Goal: Task Accomplishment & Management: Complete application form

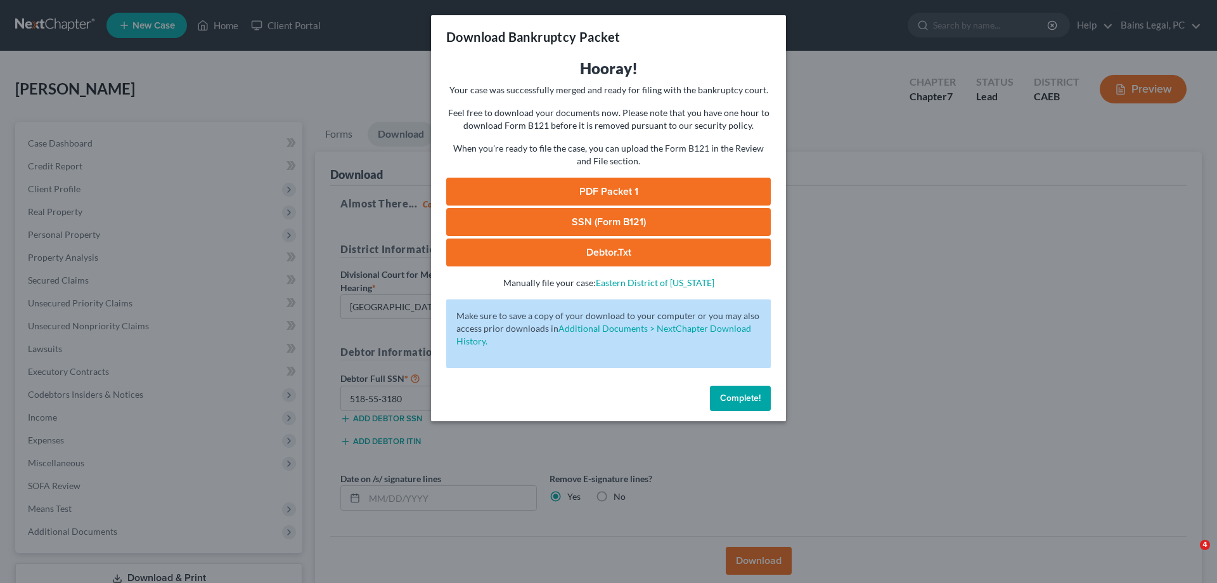
select select "2"
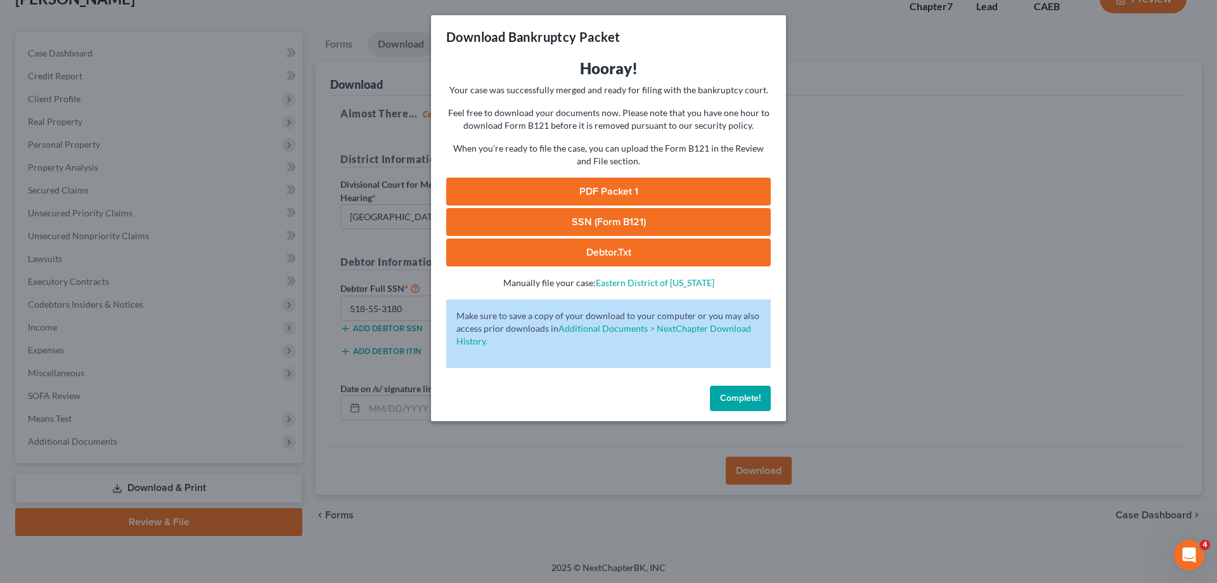
drag, startPoint x: 749, startPoint y: 405, endPoint x: 718, endPoint y: 398, distance: 31.2
click at [749, 406] on button "Complete!" at bounding box center [740, 397] width 61 height 25
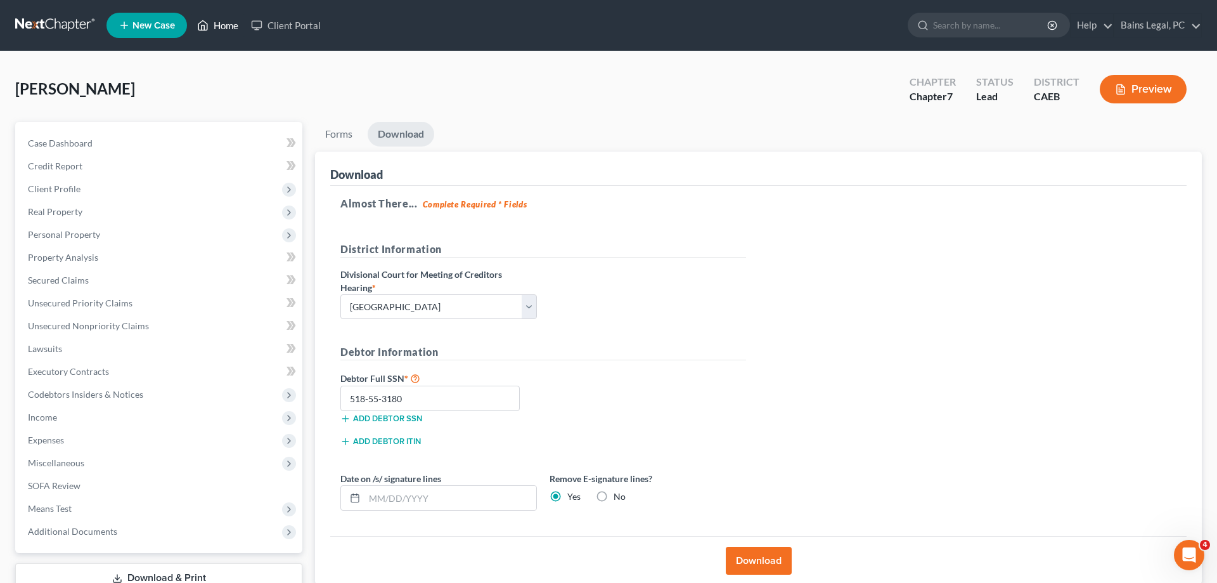
click at [231, 20] on link "Home" at bounding box center [218, 25] width 54 height 23
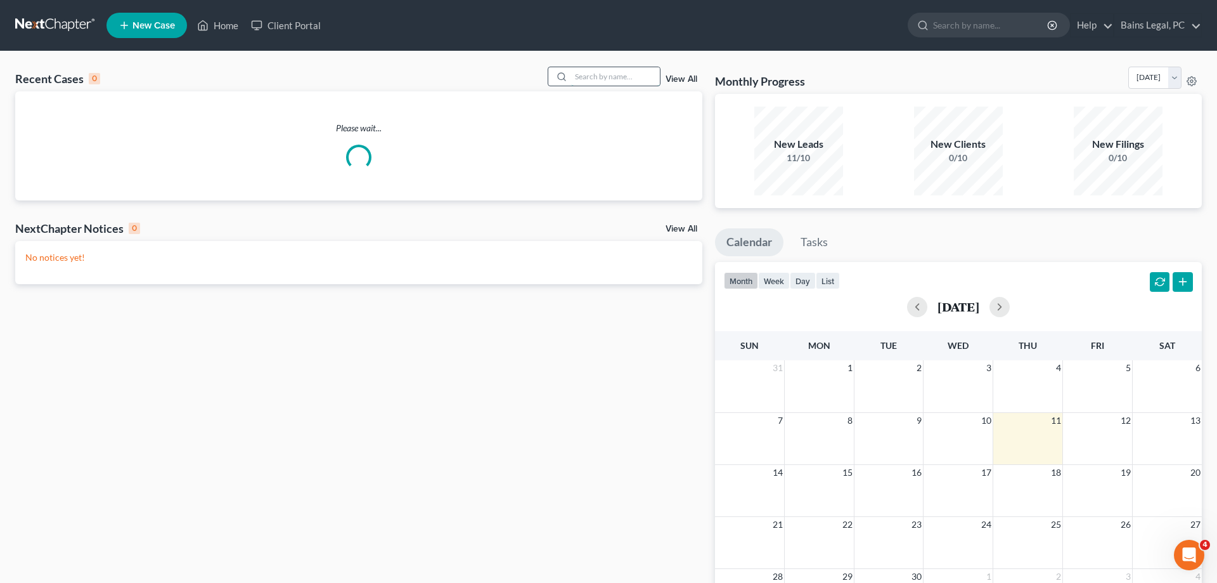
click at [593, 68] on input "search" at bounding box center [615, 76] width 89 height 18
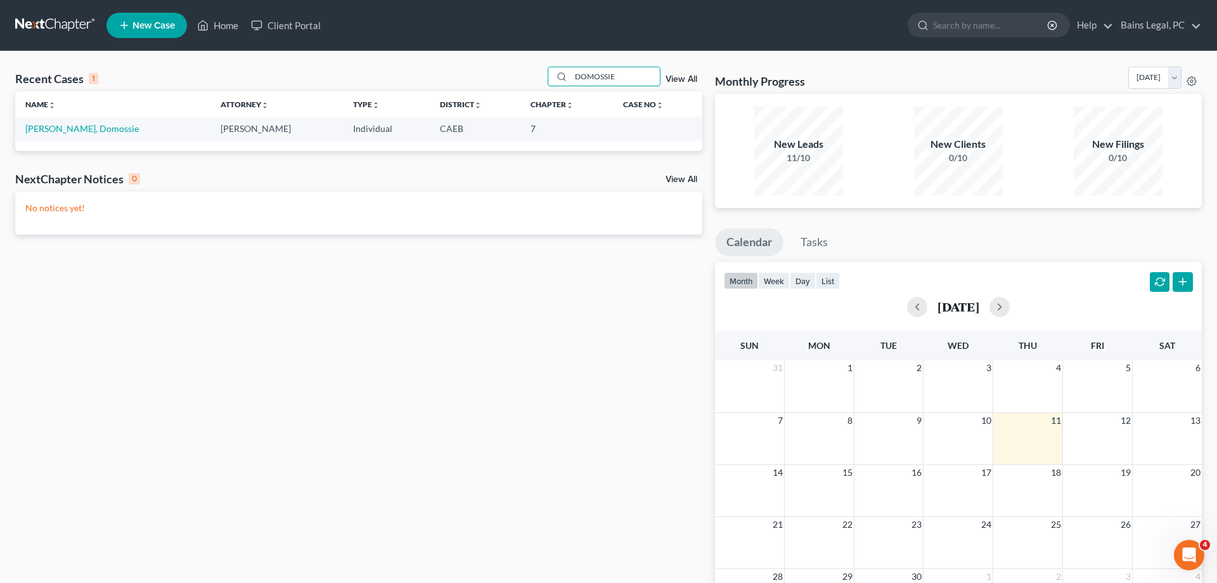
type input "DOMOSSIE"
click at [72, 122] on td "[PERSON_NAME], Domossie" at bounding box center [112, 128] width 195 height 23
click at [70, 131] on link "[PERSON_NAME], Domossie" at bounding box center [81, 128] width 113 height 11
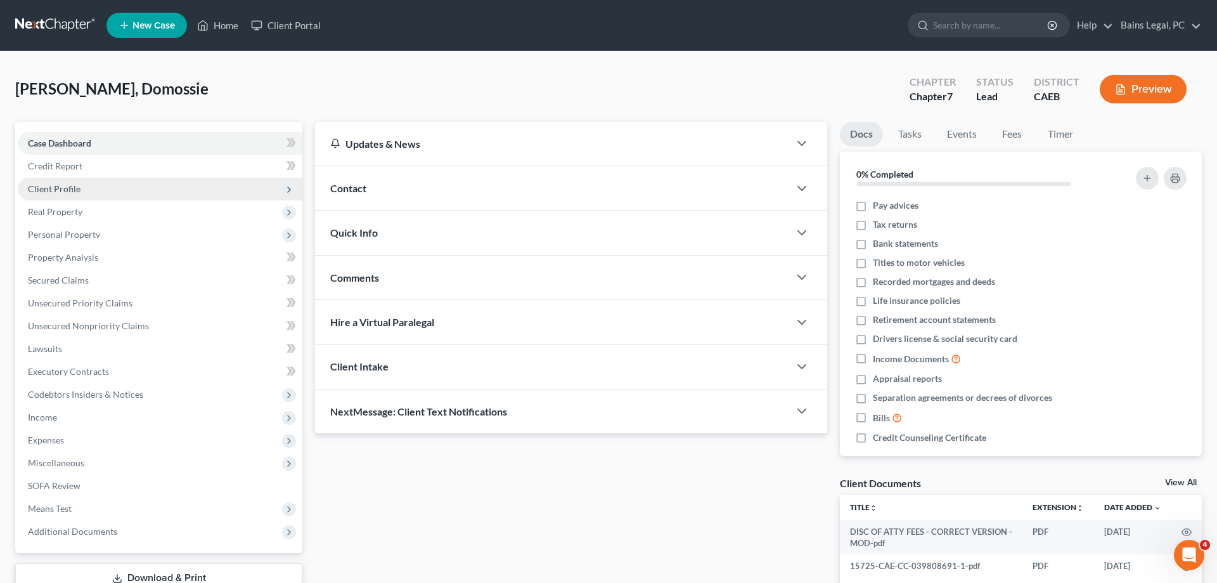
click at [107, 184] on span "Client Profile" at bounding box center [160, 189] width 285 height 23
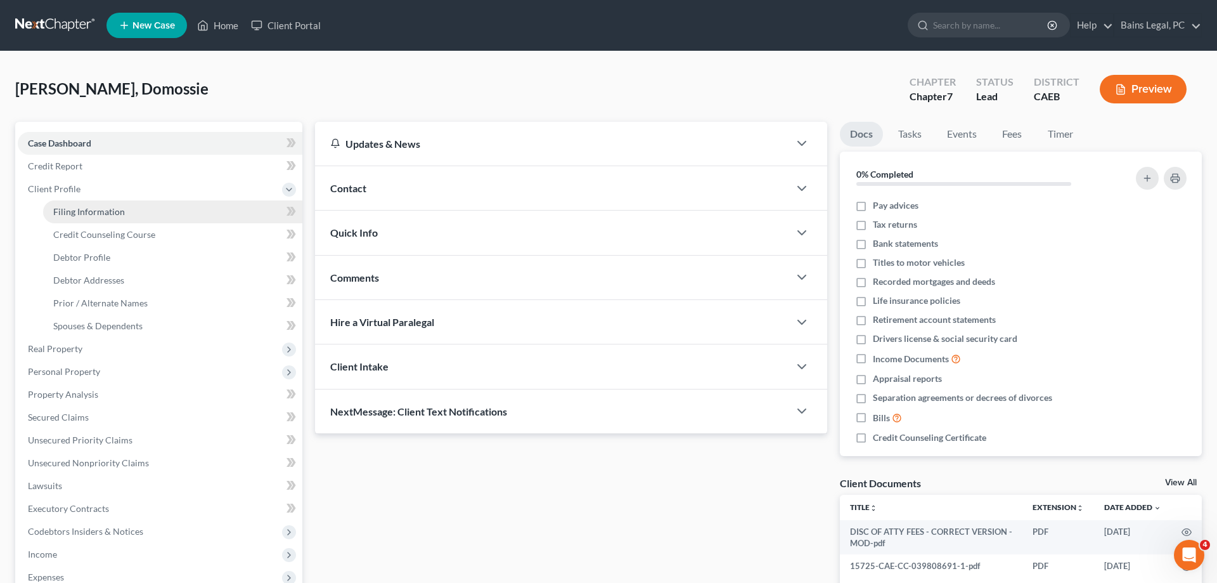
click at [113, 207] on span "Filing Information" at bounding box center [89, 211] width 72 height 11
select select "1"
select select "0"
select select "8"
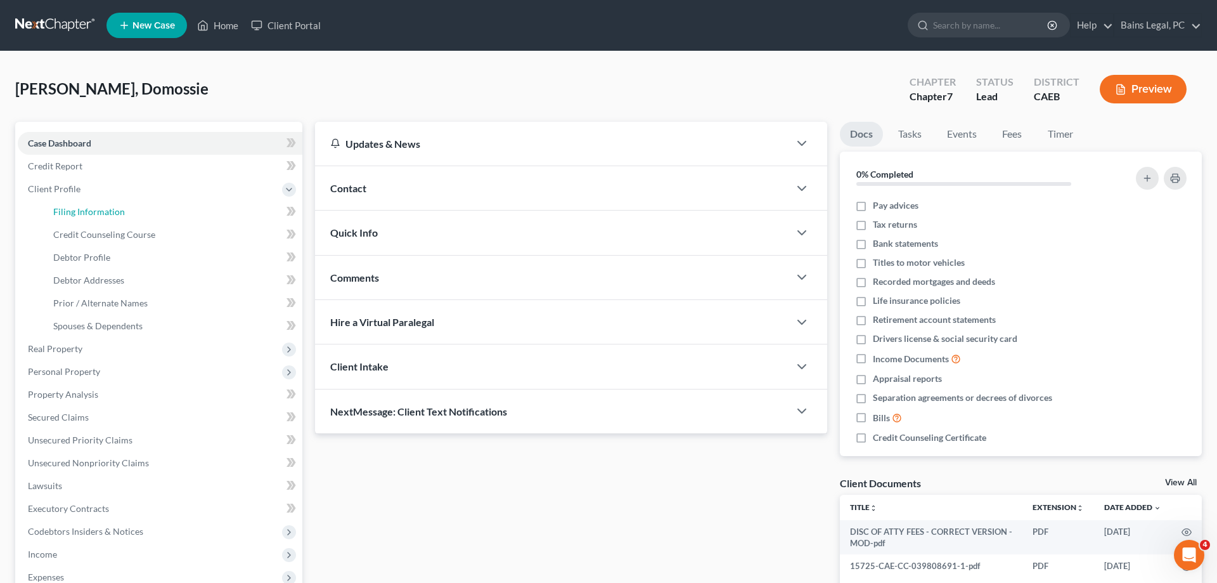
select select "2"
select select "0"
select select "4"
select select "1"
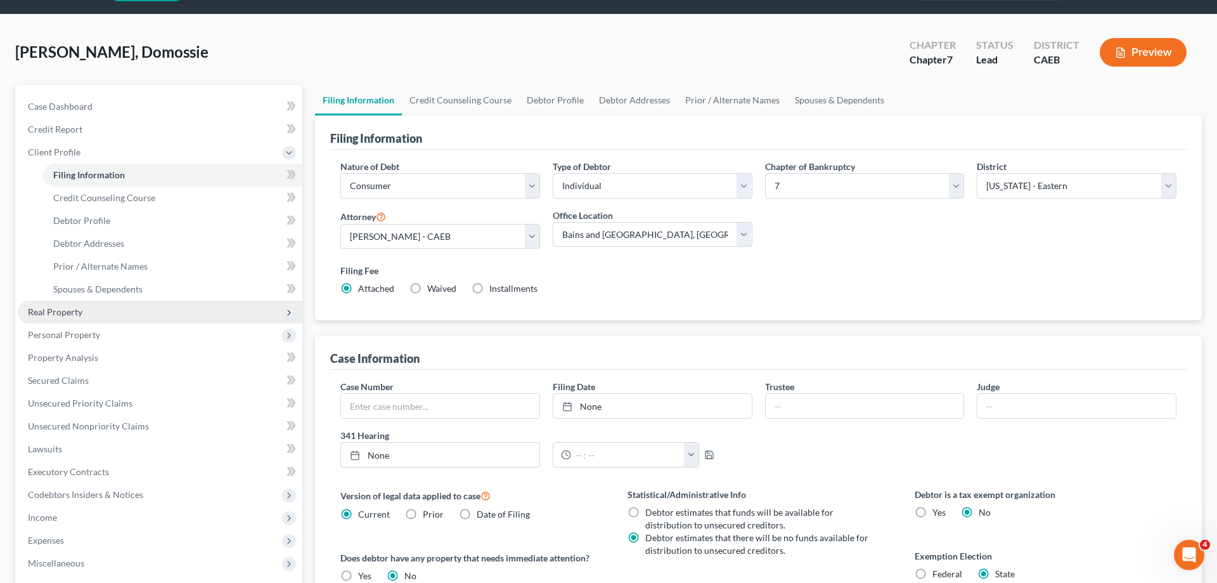
scroll to position [65, 0]
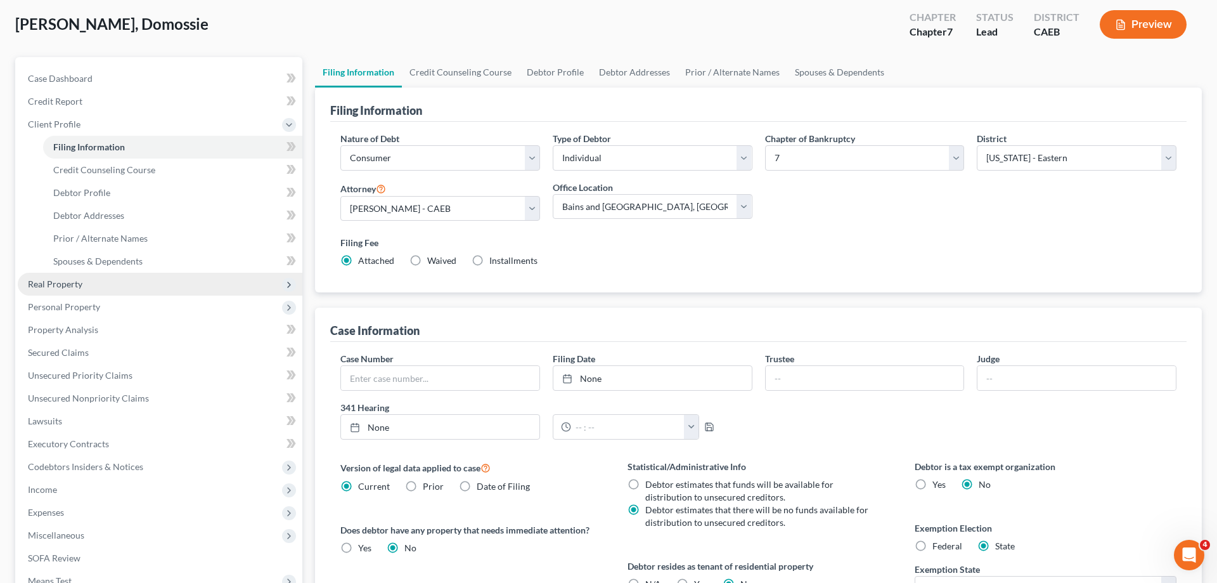
click at [115, 282] on span "Real Property" at bounding box center [160, 284] width 285 height 23
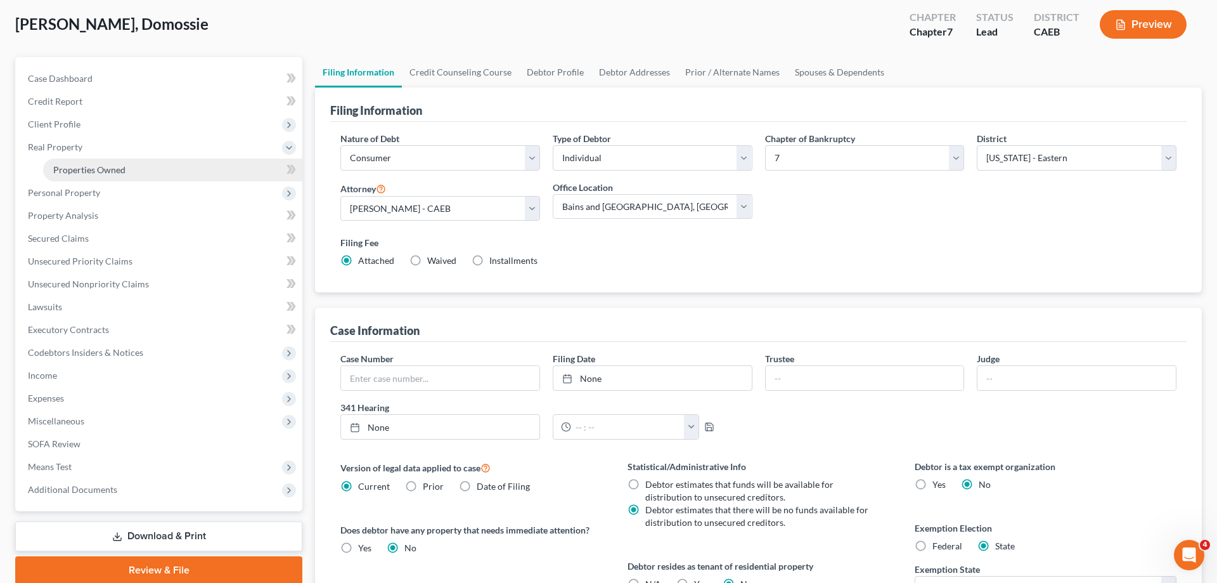
click at [129, 162] on link "Properties Owned" at bounding box center [172, 169] width 259 height 23
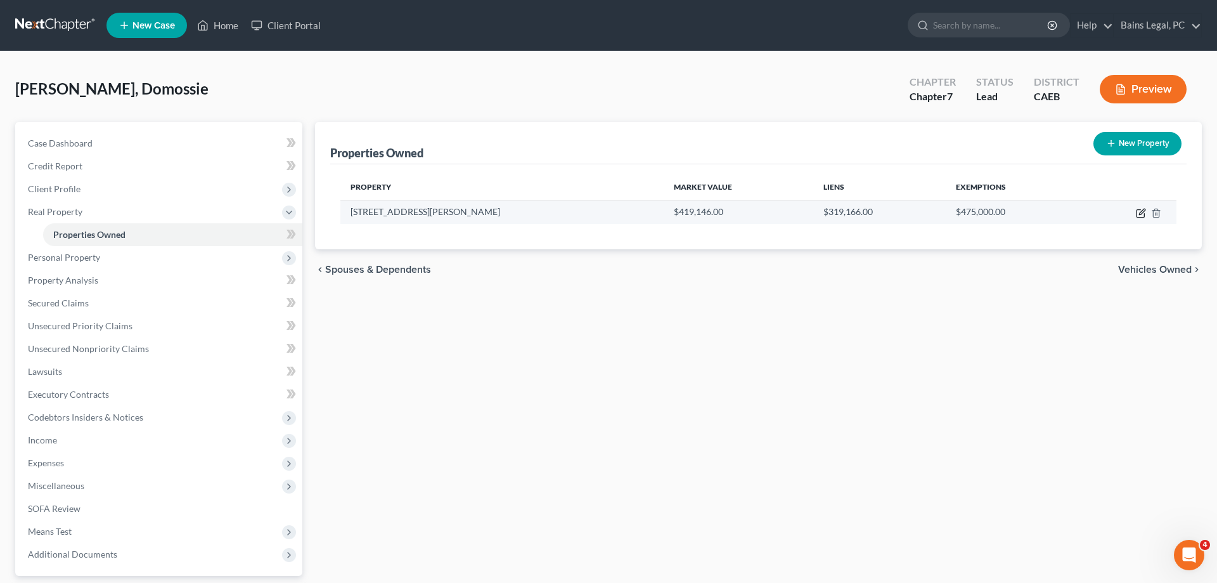
click at [1138, 212] on icon "button" at bounding box center [1141, 213] width 10 height 10
select select "4"
select select "49"
select select "0"
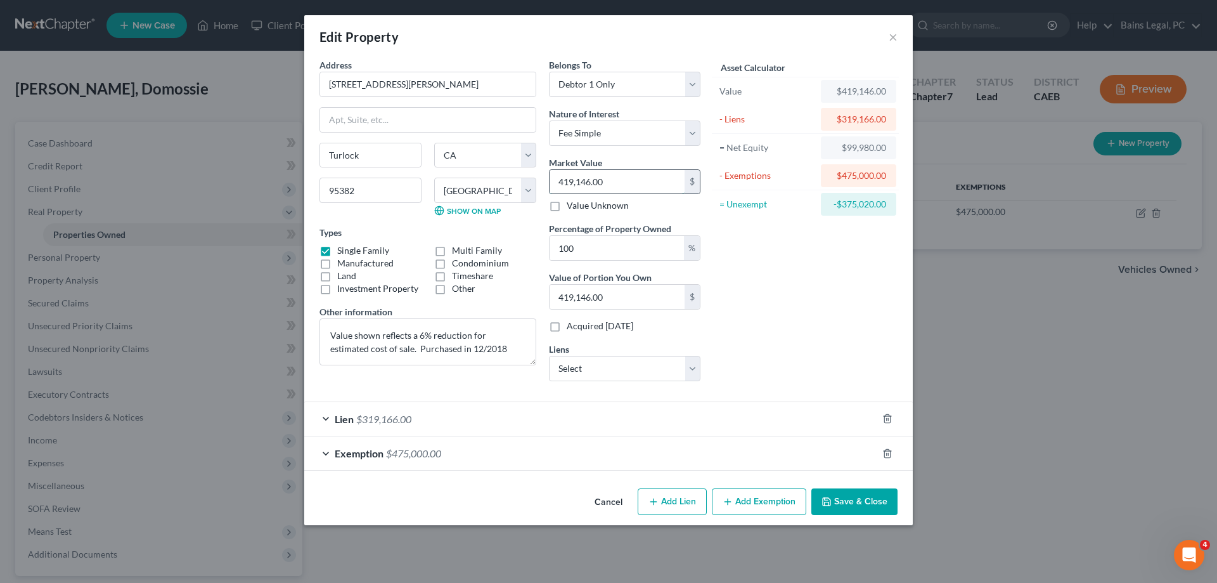
click at [633, 186] on input "419,146.00" at bounding box center [617, 182] width 135 height 24
type input "4"
type input "4.00"
type input "42"
type input "42.00"
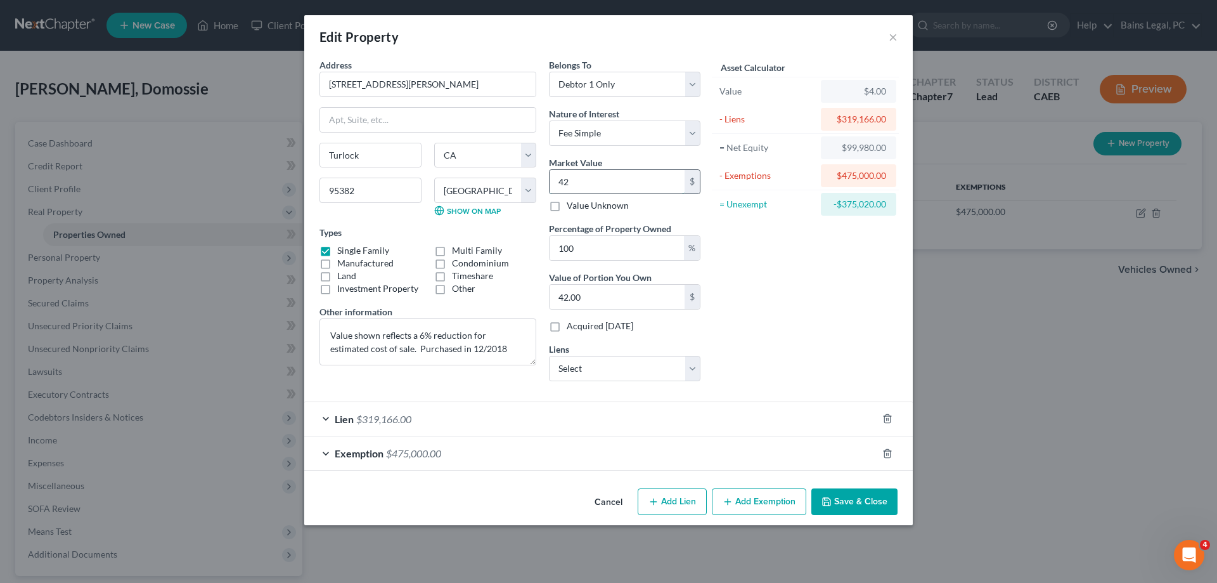
type input "421"
type input "421.00"
type input "4212"
type input "4,212.00"
type input "4,2121"
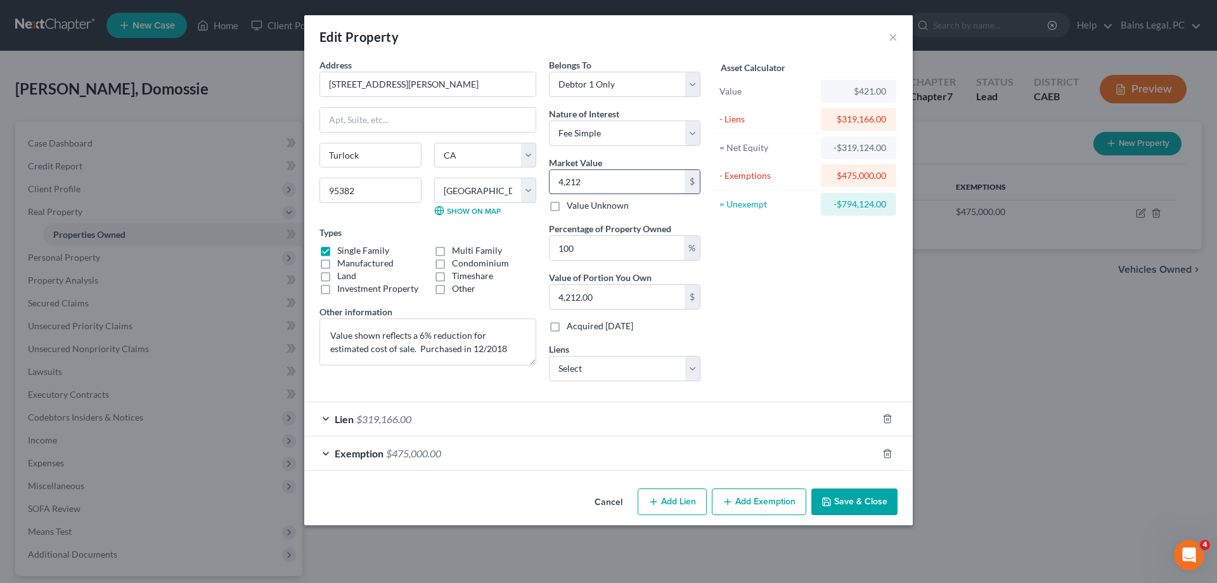
type input "42,121.00"
type input "42,1214"
type input "421,214.00"
type input "421,214"
click at [844, 495] on button "Save & Close" at bounding box center [854, 501] width 86 height 27
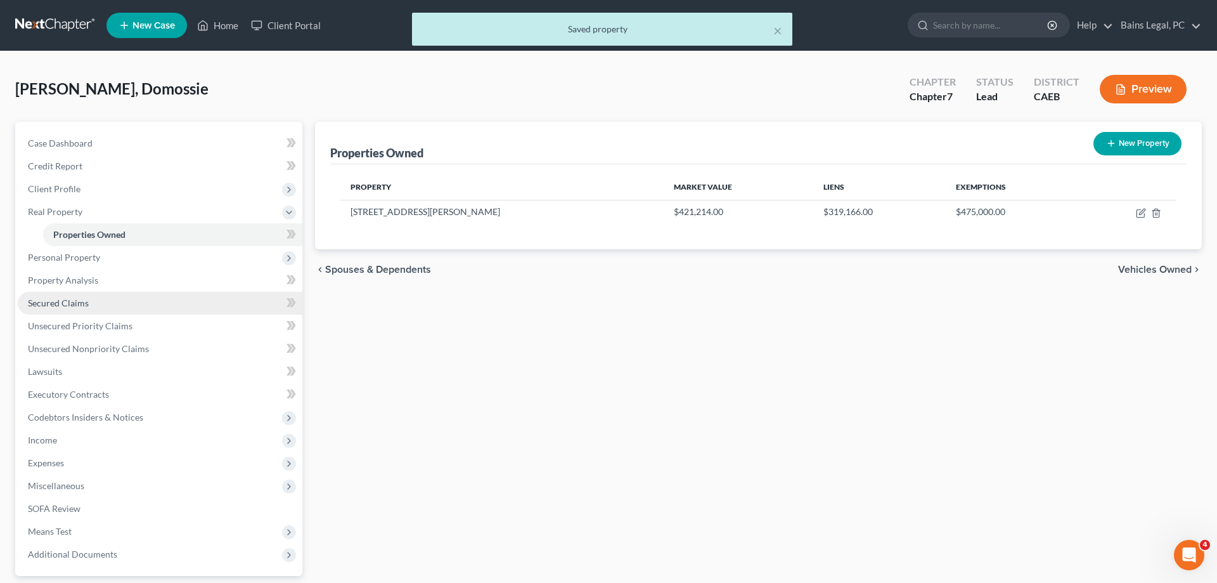
click at [61, 302] on span "Secured Claims" at bounding box center [58, 302] width 61 height 11
